Goal: Information Seeking & Learning: Learn about a topic

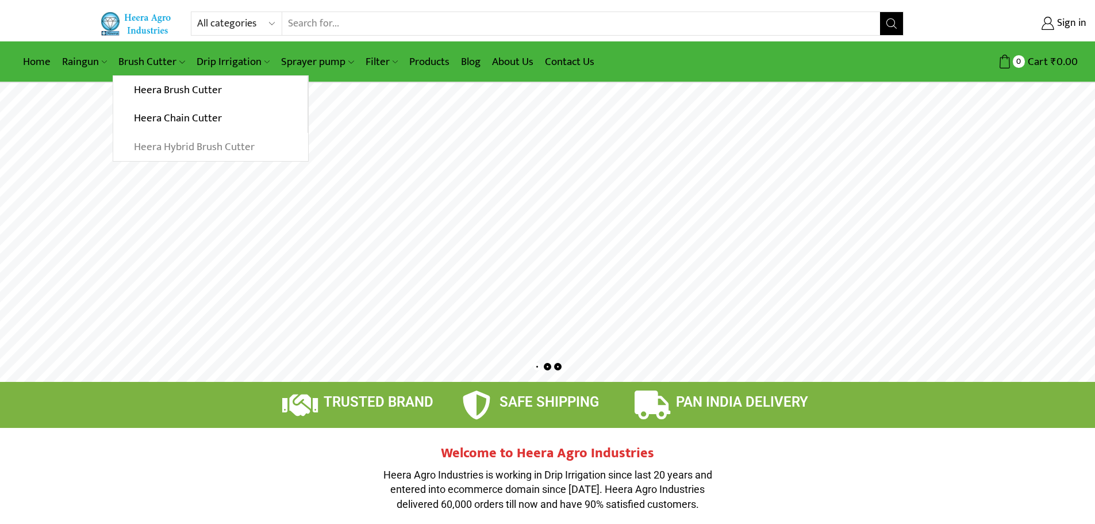
click at [171, 144] on link "Heera Hybrid Brush Cutter" at bounding box center [210, 147] width 194 height 29
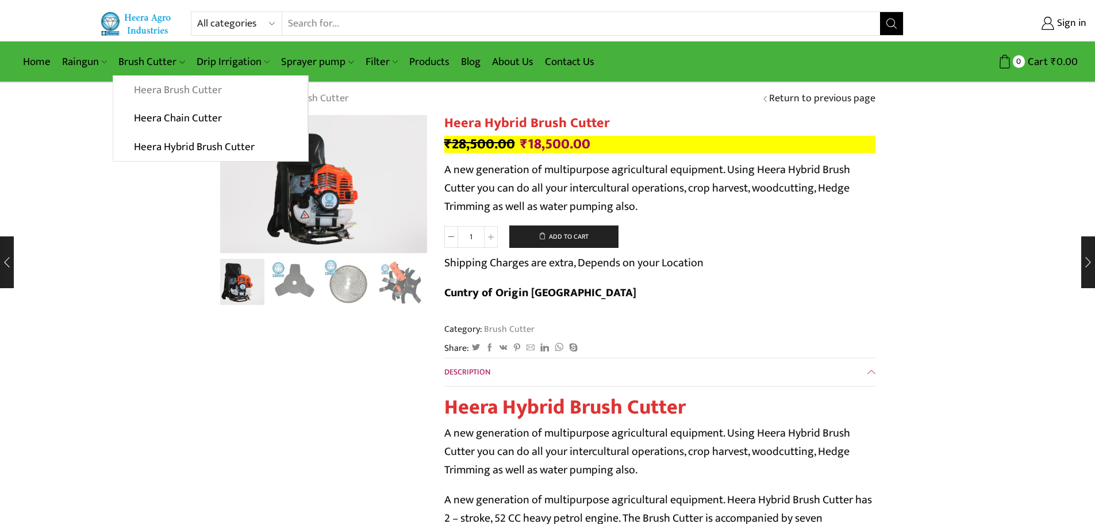
click at [141, 85] on link "Heera Brush Cutter" at bounding box center [210, 90] width 194 height 29
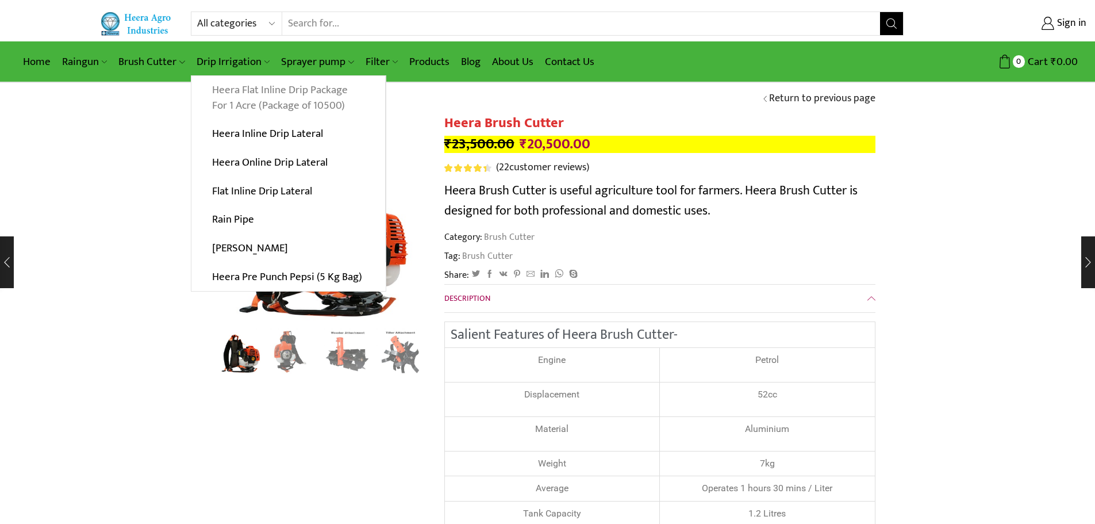
click at [268, 98] on link "Heera Flat Inline Drip Package For 1 Acre (Package of 10500)" at bounding box center [288, 98] width 194 height 44
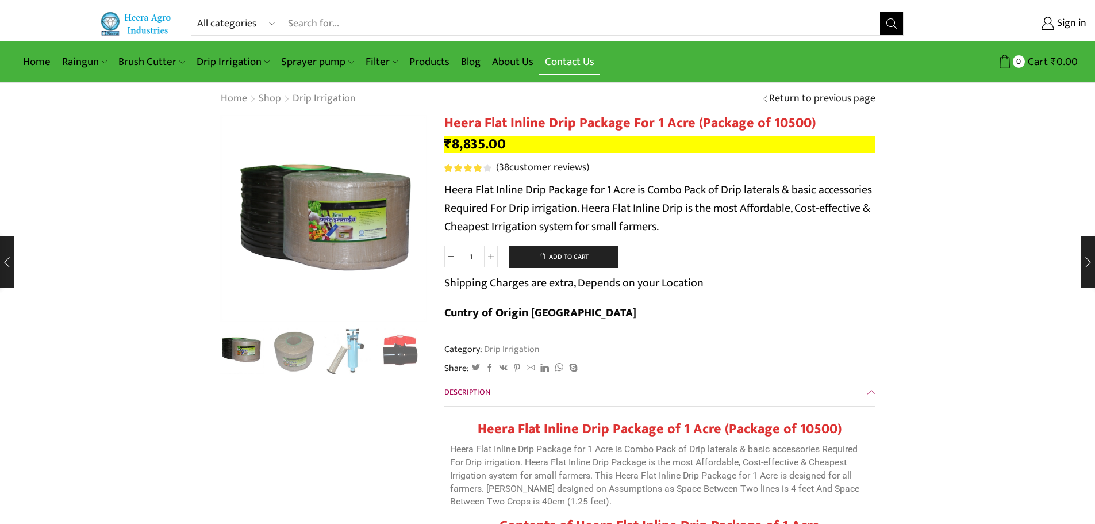
click at [561, 60] on link "Contact Us" at bounding box center [569, 61] width 61 height 27
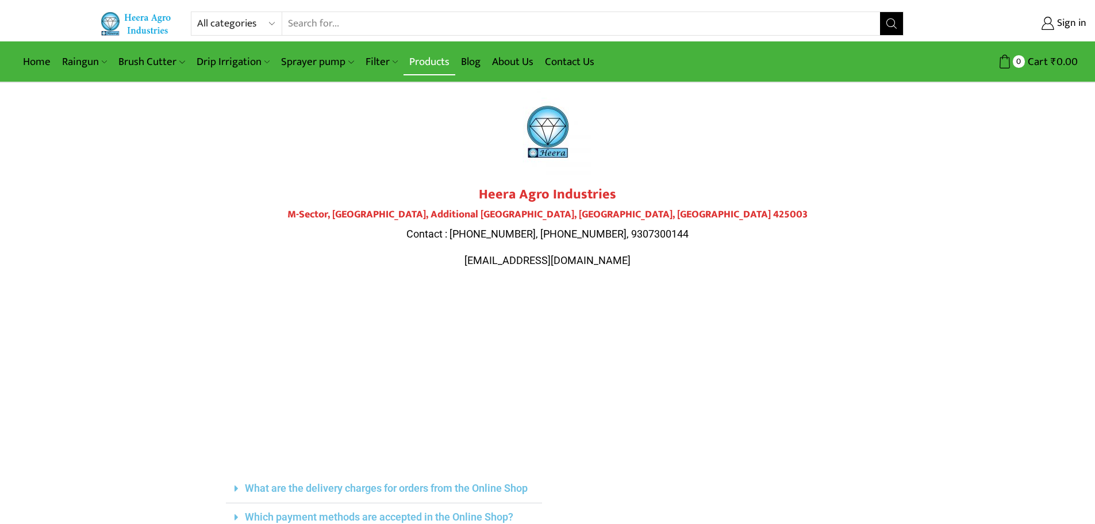
click at [433, 63] on link "Products" at bounding box center [430, 61] width 52 height 27
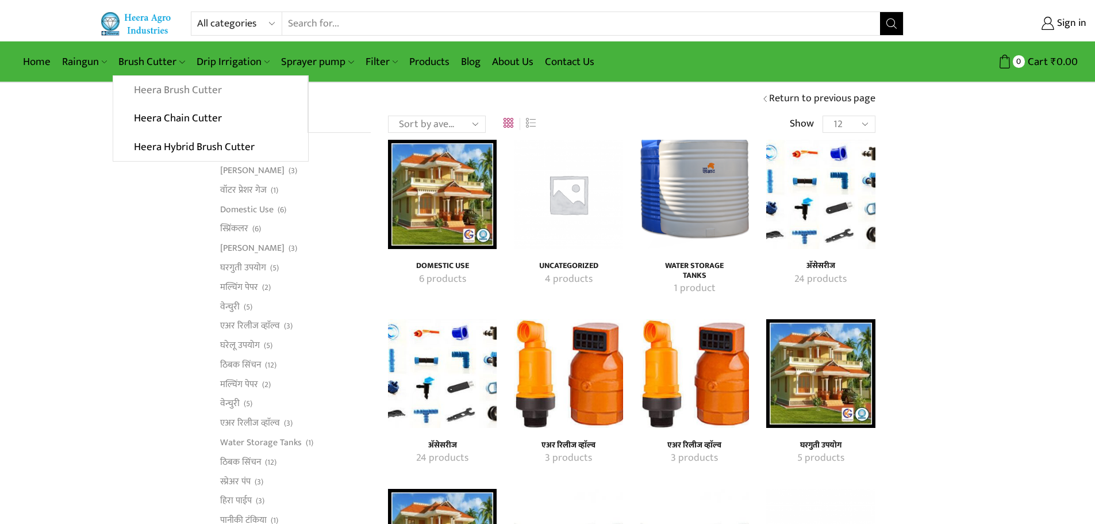
click at [174, 91] on link "Heera Brush Cutter" at bounding box center [210, 90] width 194 height 29
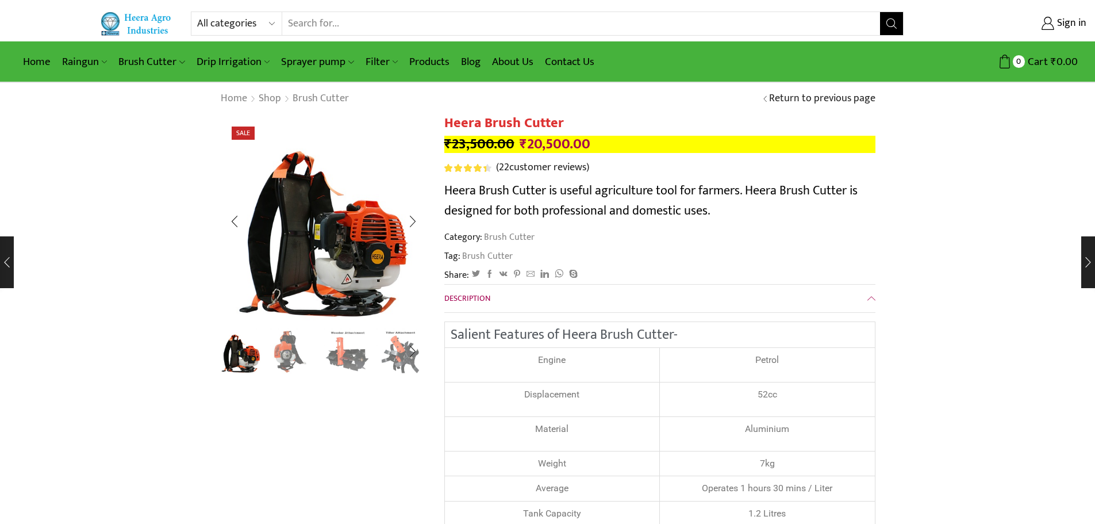
click at [252, 345] on img "1 / 8" at bounding box center [241, 350] width 48 height 48
click at [286, 356] on img "2 / 8" at bounding box center [294, 350] width 48 height 48
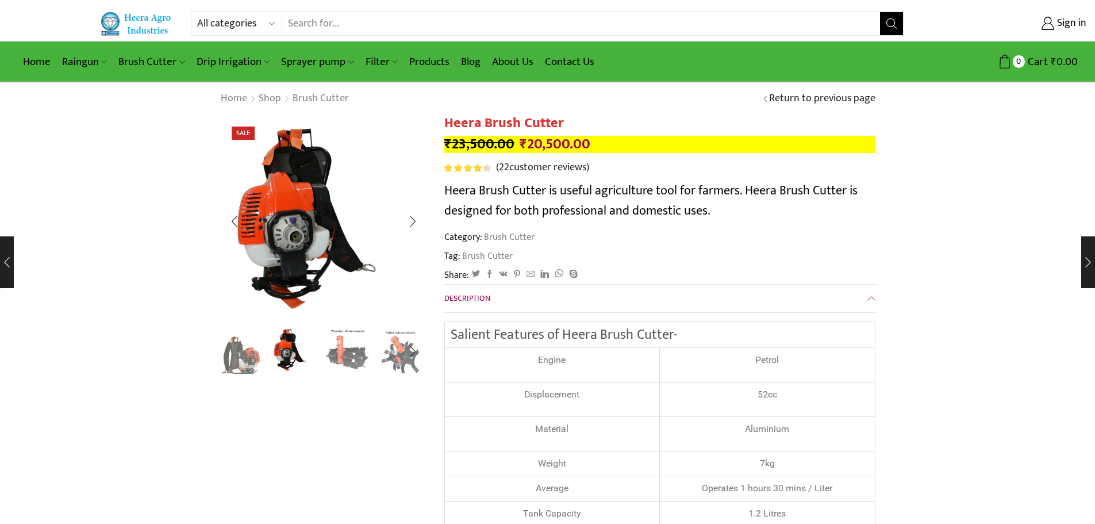
click at [339, 356] on img "3 / 8" at bounding box center [348, 350] width 48 height 48
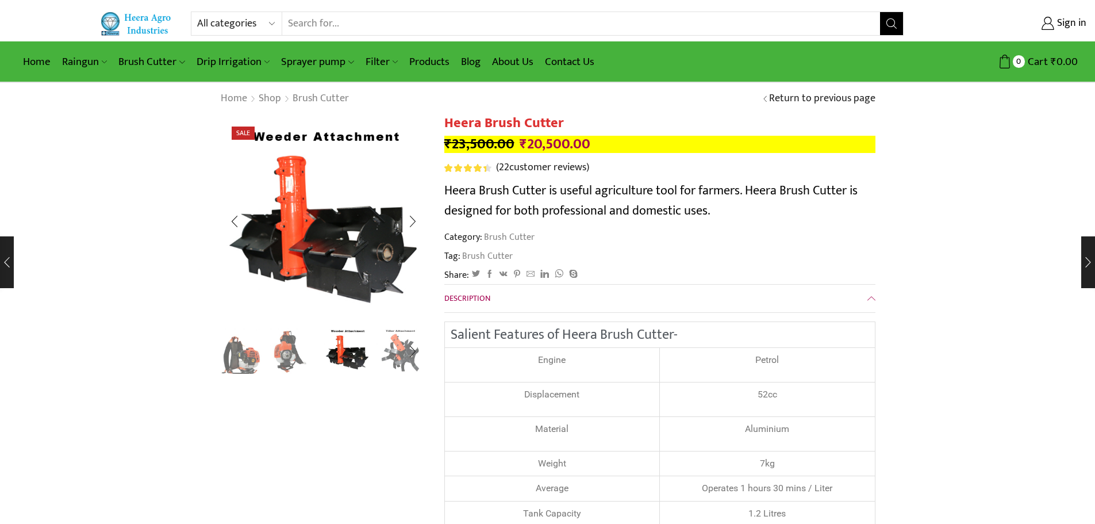
click at [378, 355] on img "4 / 8" at bounding box center [401, 350] width 48 height 48
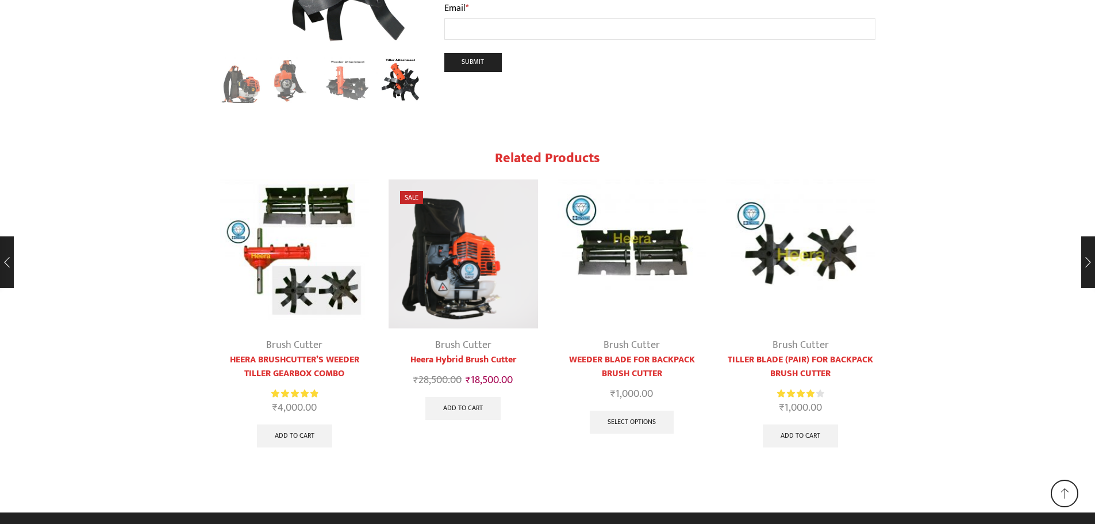
scroll to position [5825, 0]
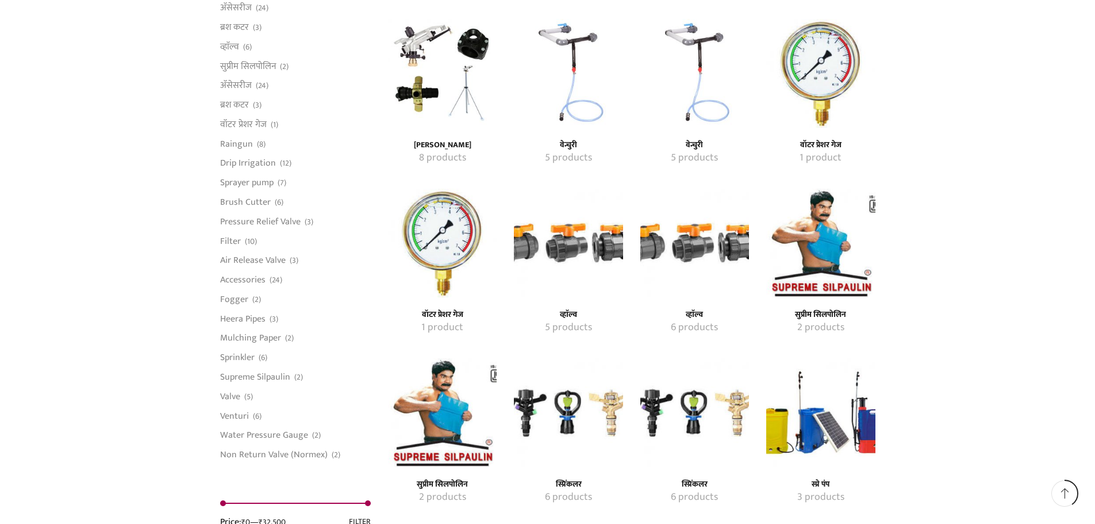
scroll to position [1150, 0]
